Goal: Task Accomplishment & Management: Manage account settings

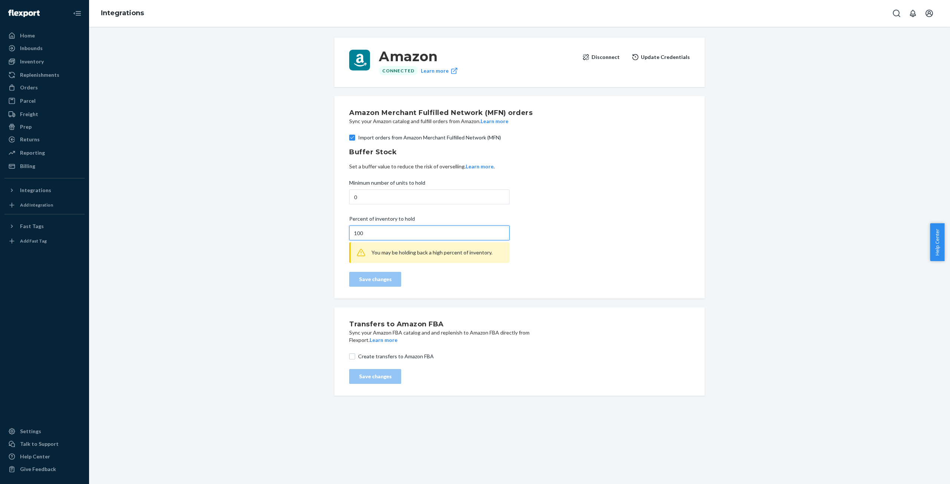
click at [357, 234] on input "100" at bounding box center [429, 233] width 160 height 15
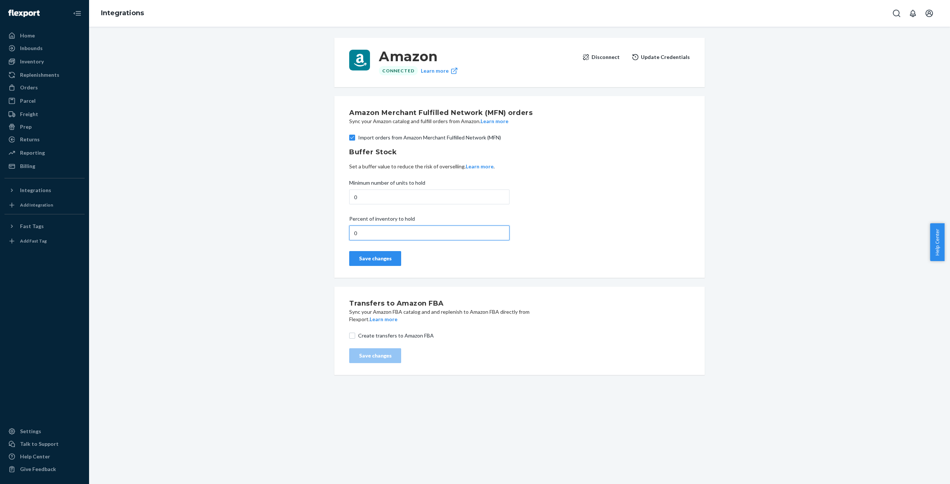
type input "0"
click at [384, 256] on div "Save changes" at bounding box center [375, 258] width 39 height 7
click at [34, 88] on div "Orders" at bounding box center [29, 87] width 18 height 7
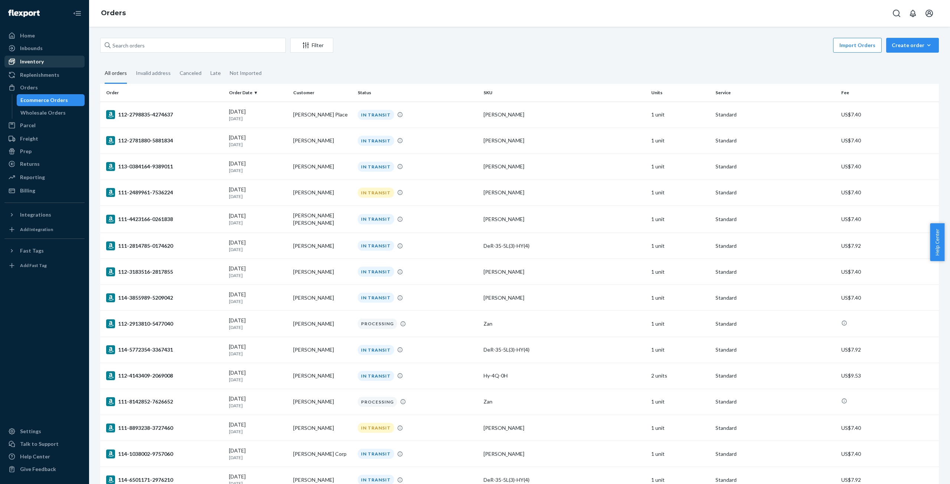
click at [38, 63] on div "Inventory" at bounding box center [32, 61] width 24 height 7
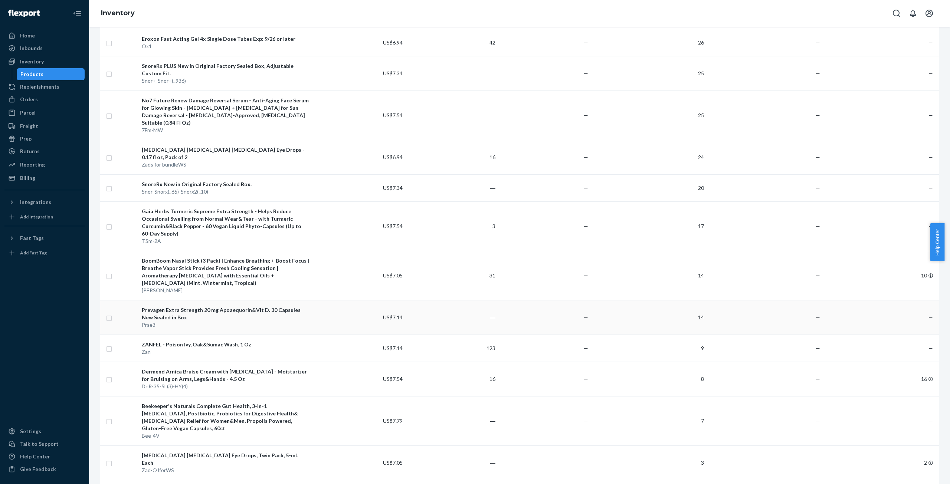
scroll to position [148, 0]
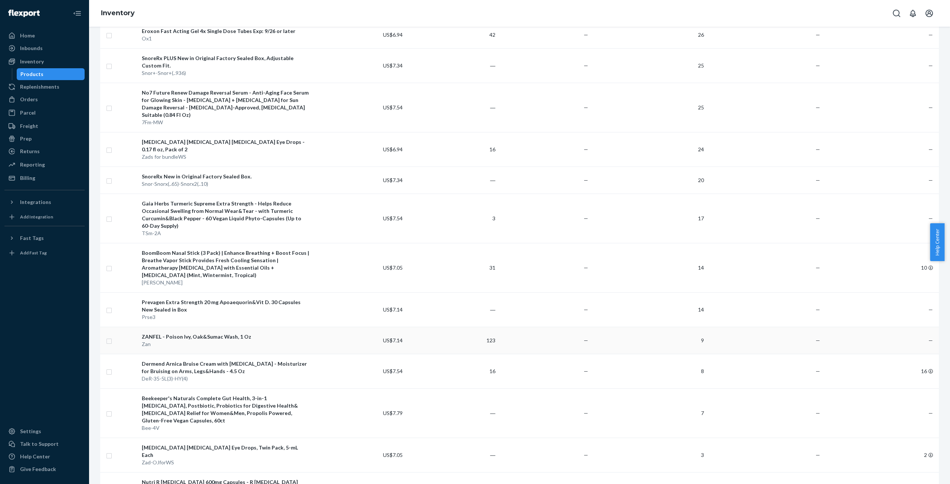
click at [198, 333] on div "ZANFEL - Poison Ivy, Oak&Sumac Wash, 1 Oz" at bounding box center [226, 336] width 168 height 7
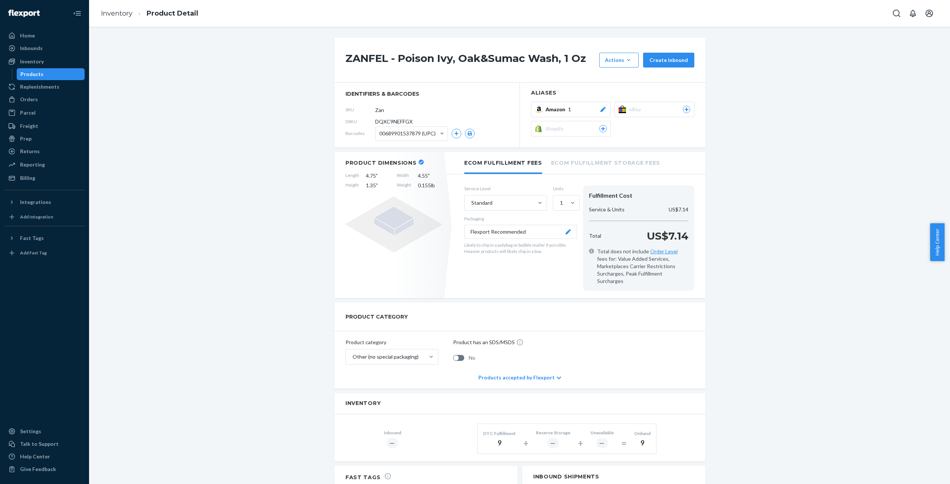
click at [599, 110] on icon at bounding box center [602, 109] width 7 height 5
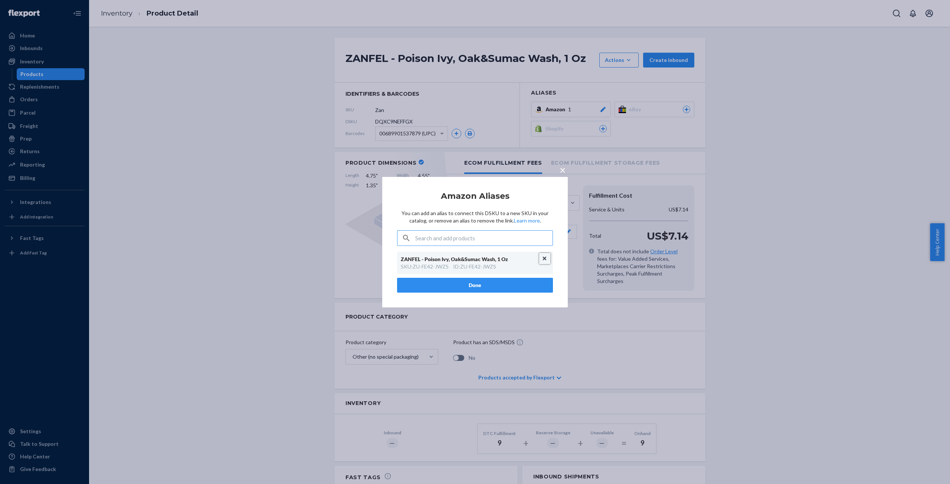
click at [544, 260] on button "Unlink" at bounding box center [544, 258] width 11 height 11
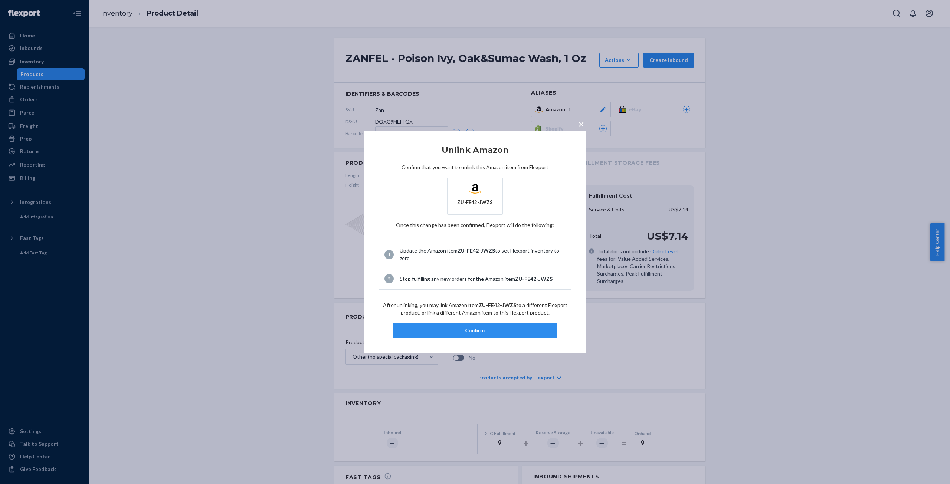
click at [483, 329] on div "Confirm" at bounding box center [474, 330] width 151 height 7
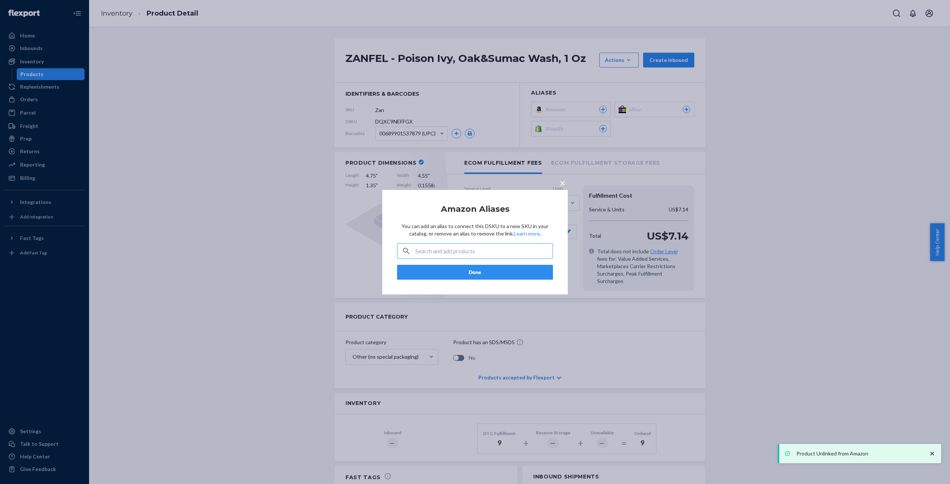
click at [469, 271] on button "Done" at bounding box center [475, 272] width 156 height 15
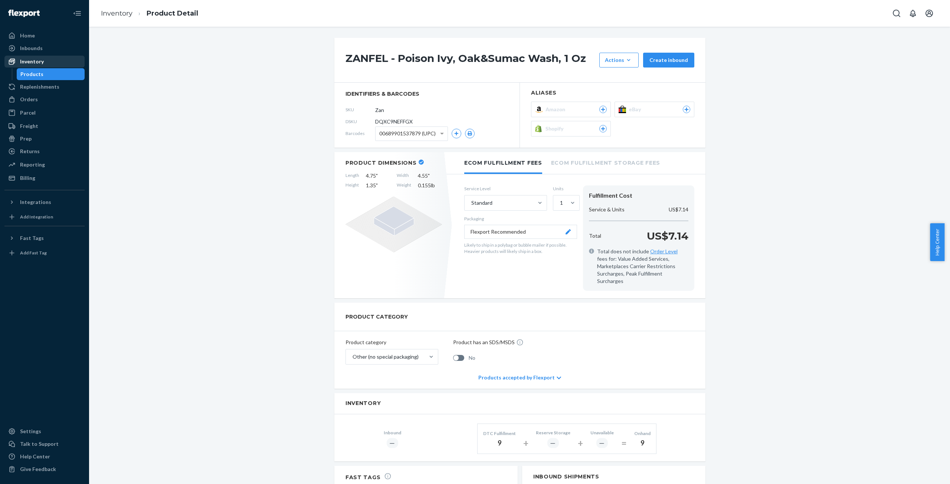
click at [30, 60] on div "Inventory" at bounding box center [32, 61] width 24 height 7
